Goal: Find specific page/section: Find specific page/section

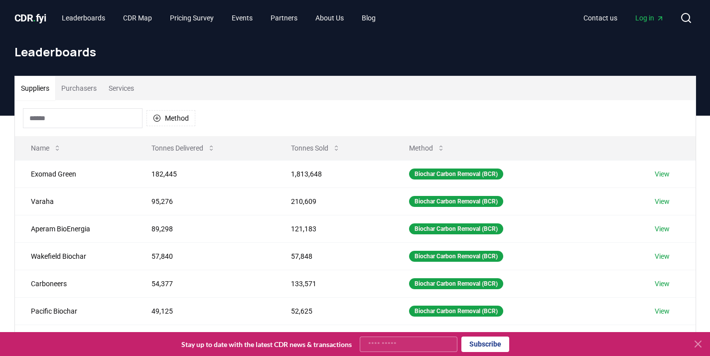
click at [70, 94] on button "Purchasers" at bounding box center [78, 88] width 47 height 24
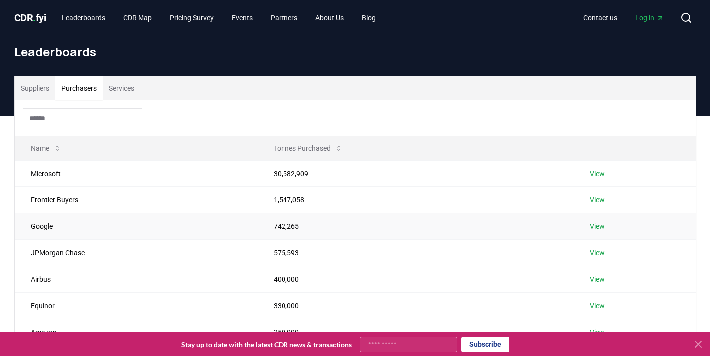
click at [602, 229] on link "View" at bounding box center [597, 226] width 15 height 10
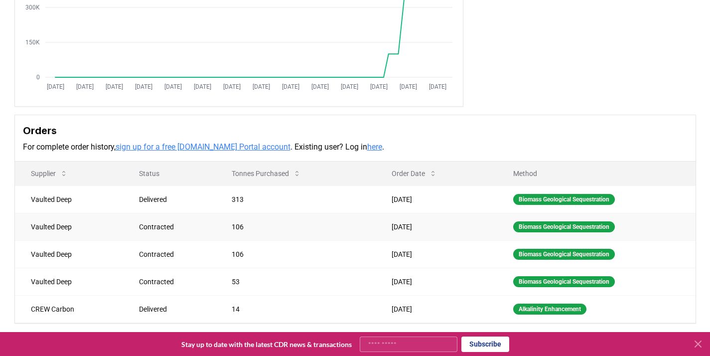
scroll to position [181, 0]
